Goal: Information Seeking & Learning: Learn about a topic

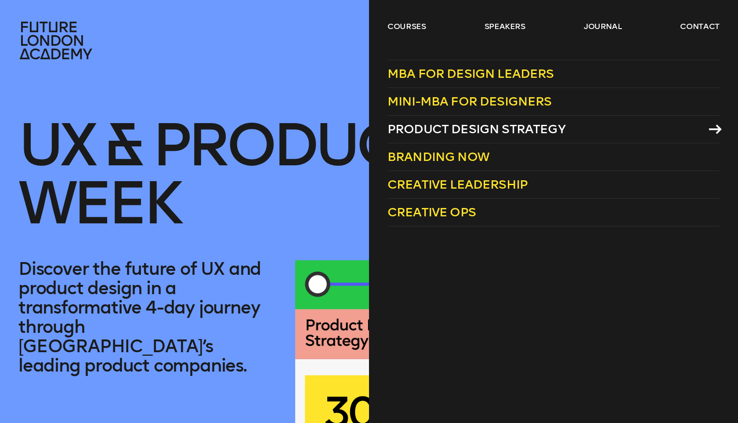
click at [412, 139] on link "Product Design Strategy" at bounding box center [553, 130] width 332 height 28
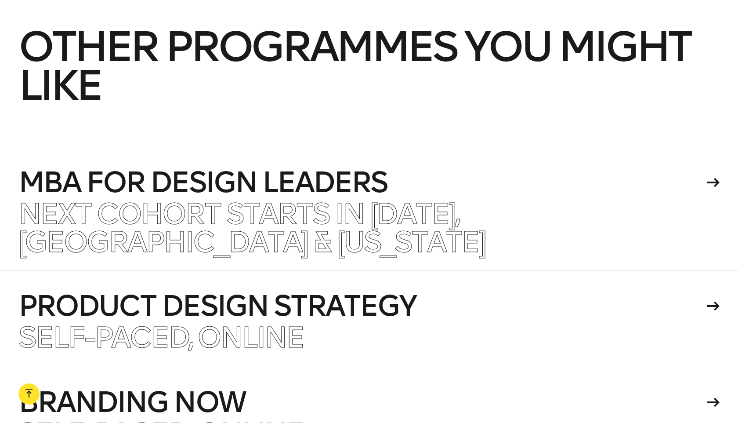
scroll to position [5340, 0]
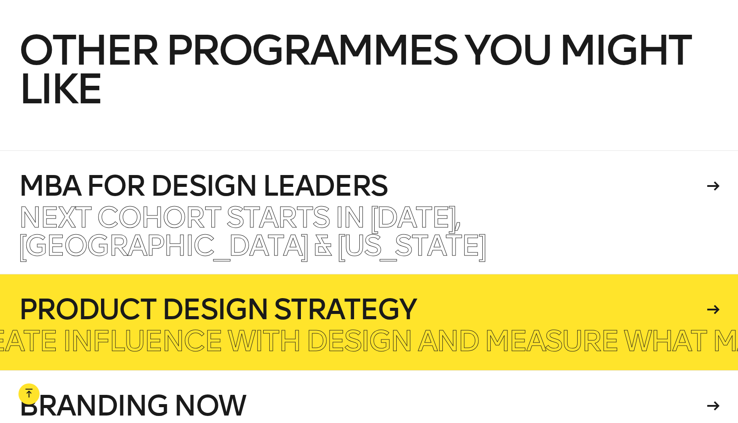
click at [654, 327] on p "Create influence with design and measure what matters" at bounding box center [393, 341] width 893 height 28
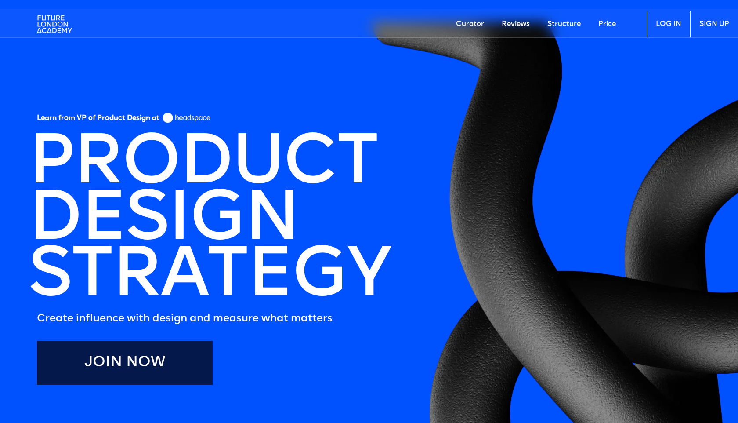
click at [161, 370] on link "Join Now" at bounding box center [125, 362] width 176 height 44
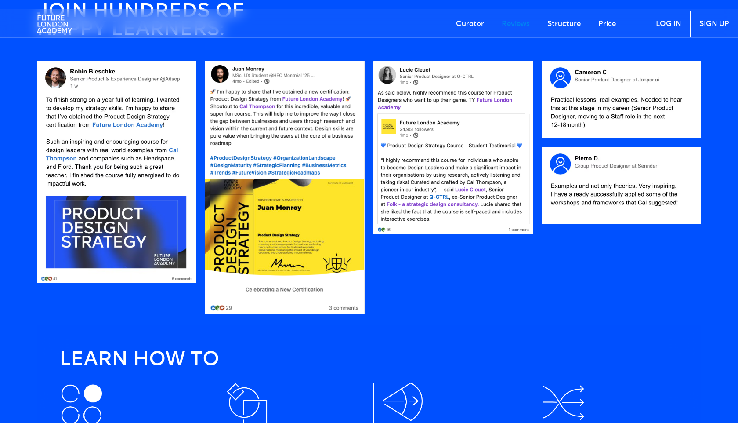
scroll to position [879, 0]
